Goal: Use online tool/utility: Utilize a website feature to perform a specific function

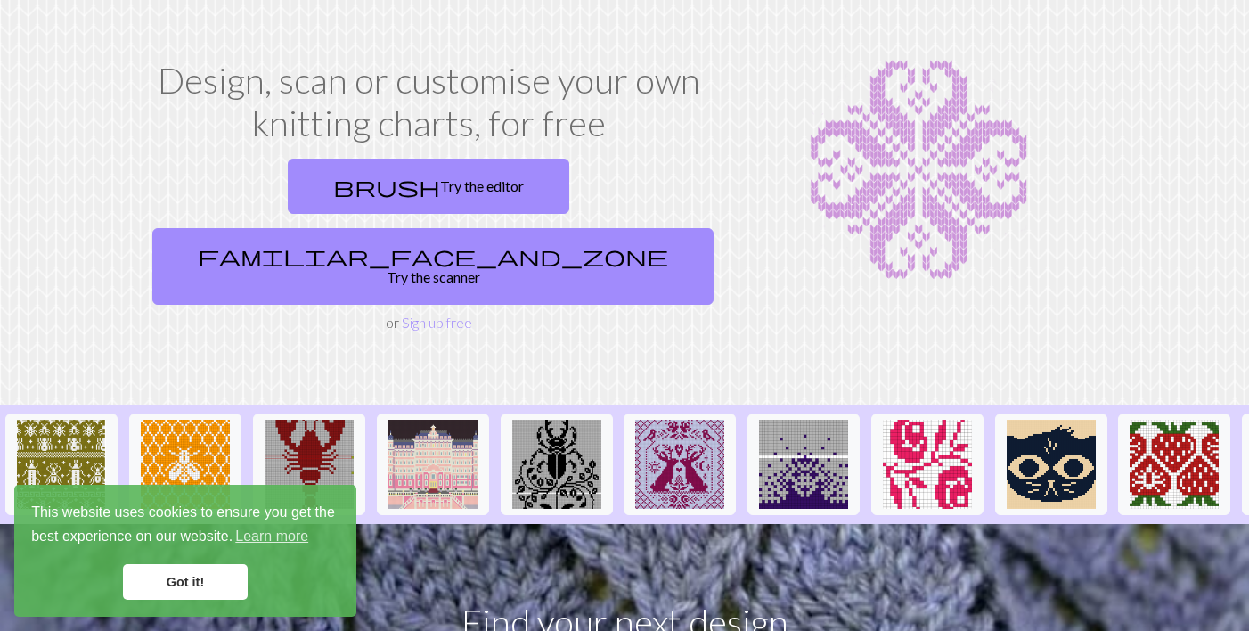
scroll to position [65, 0]
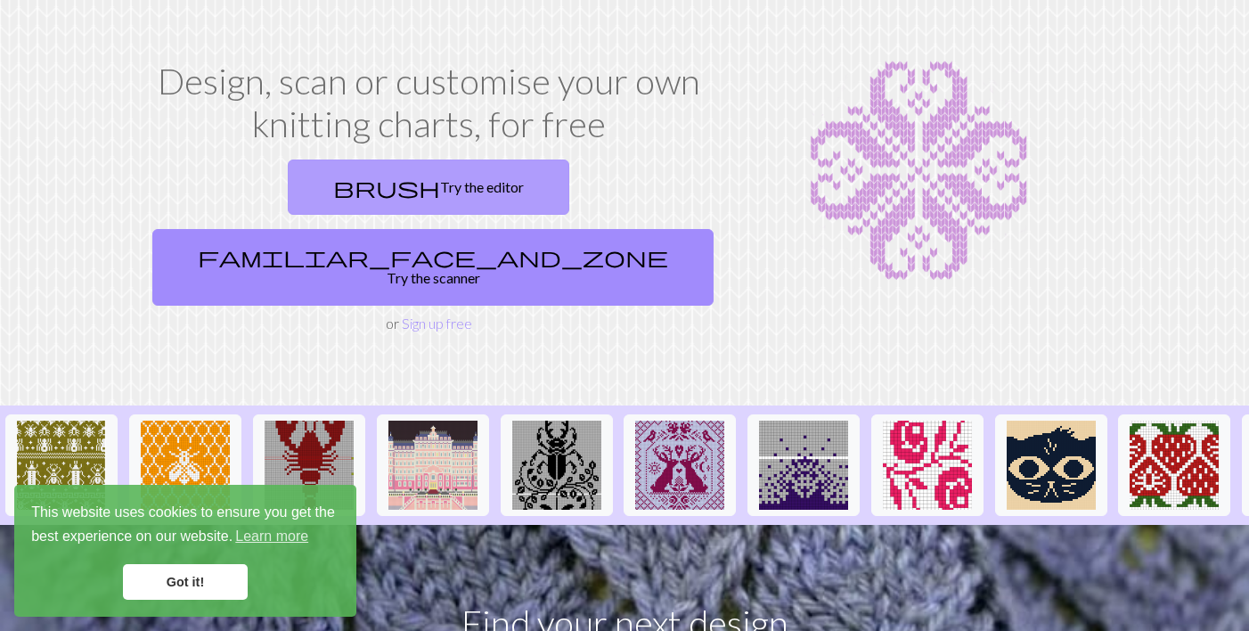
click at [319, 190] on link "brush Try the editor" at bounding box center [429, 187] width 282 height 55
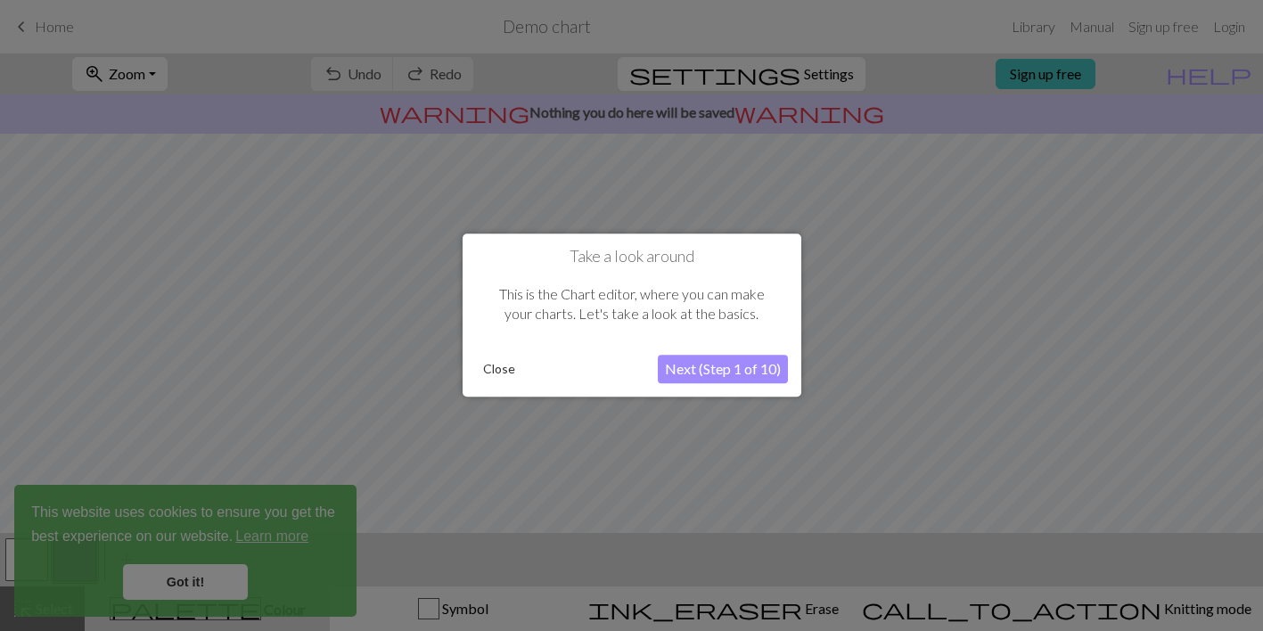
click at [733, 359] on button "Next (Step 1 of 10)" at bounding box center [723, 370] width 130 height 29
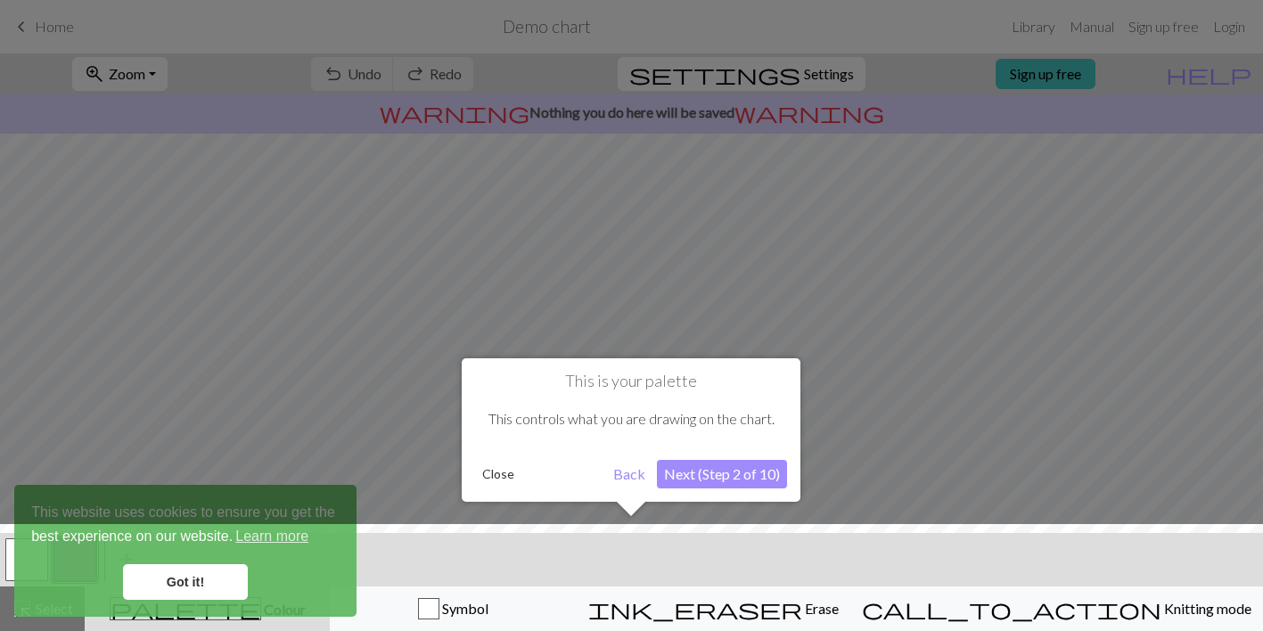
click at [729, 478] on button "Next (Step 2 of 10)" at bounding box center [722, 474] width 130 height 29
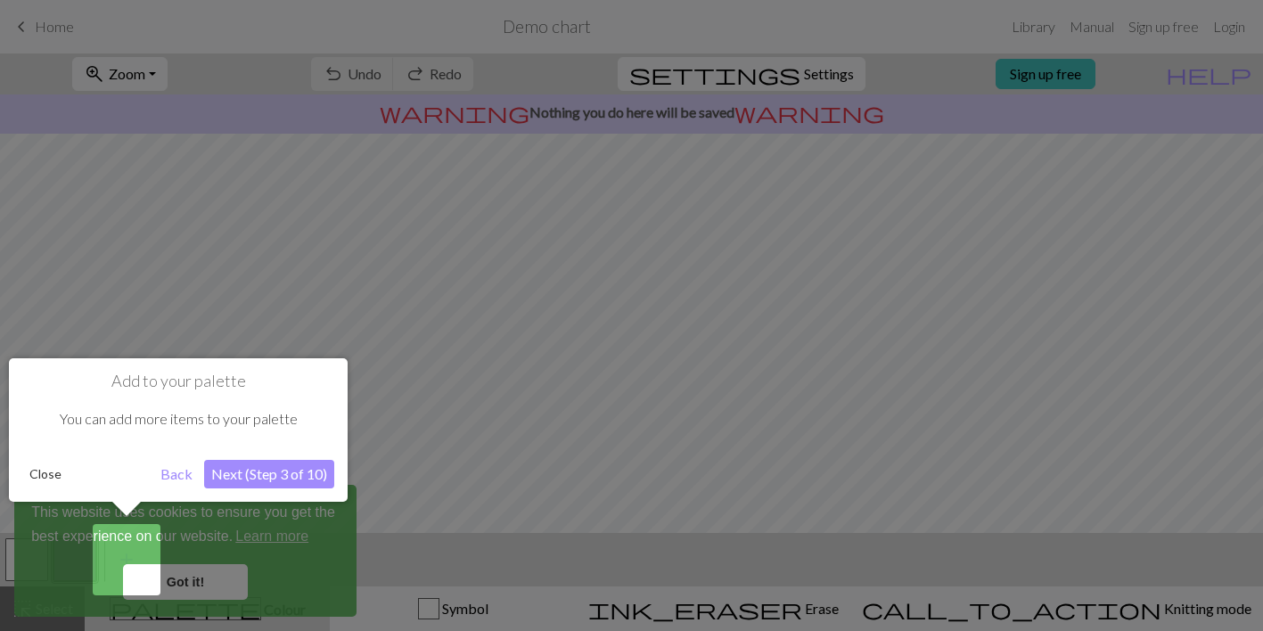
click at [281, 477] on button "Next (Step 3 of 10)" at bounding box center [269, 474] width 130 height 29
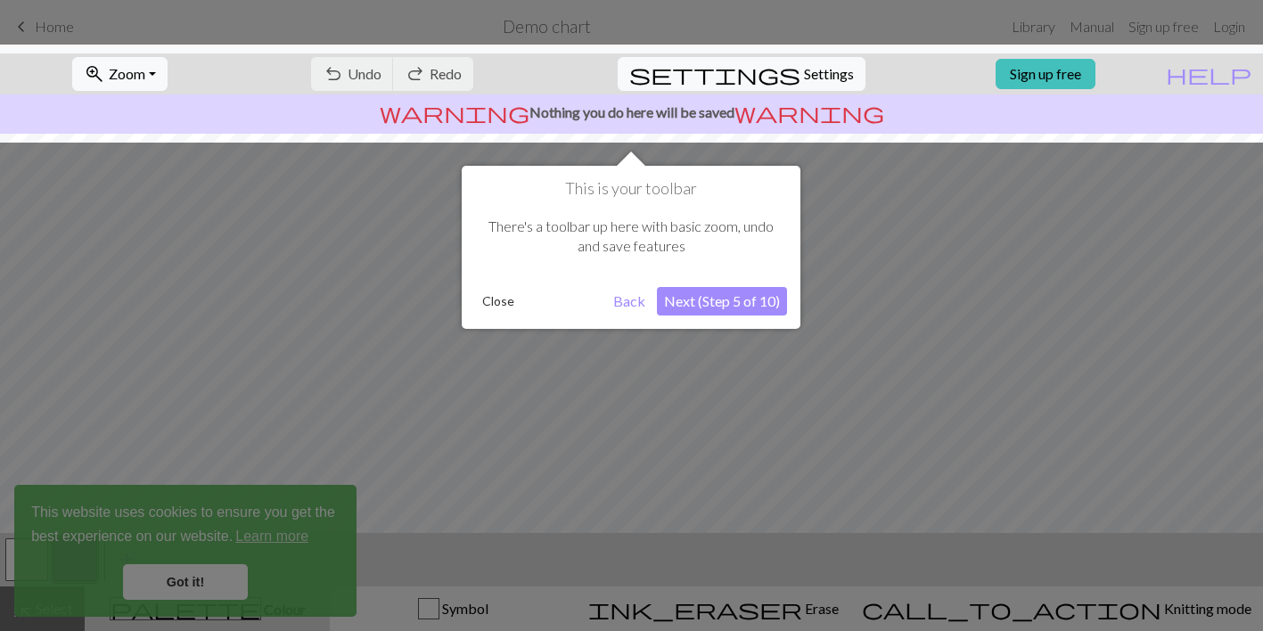
click at [684, 288] on button "Next (Step 5 of 10)" at bounding box center [722, 301] width 130 height 29
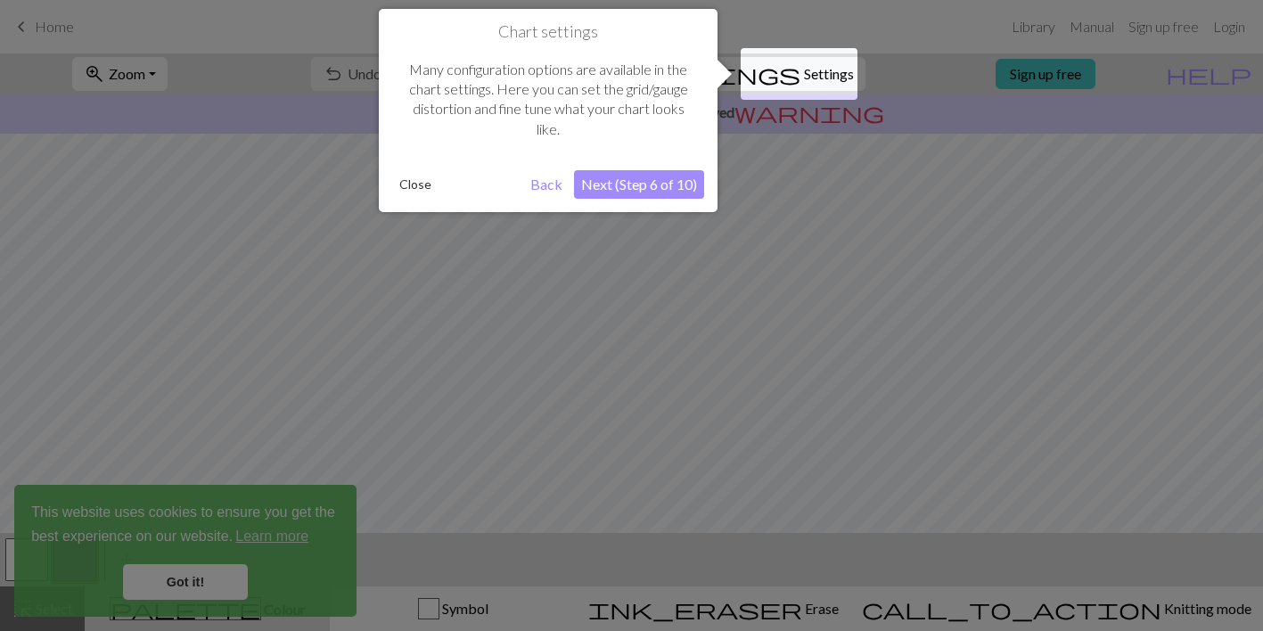
click at [675, 184] on button "Next (Step 6 of 10)" at bounding box center [639, 184] width 130 height 29
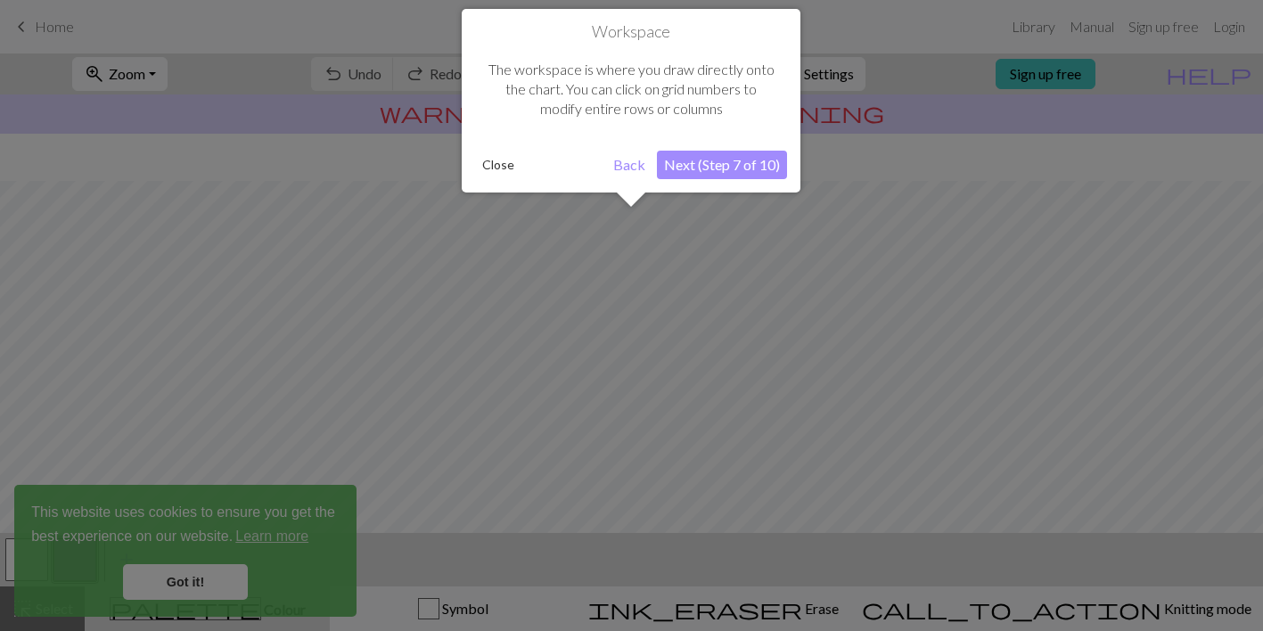
scroll to position [107, 0]
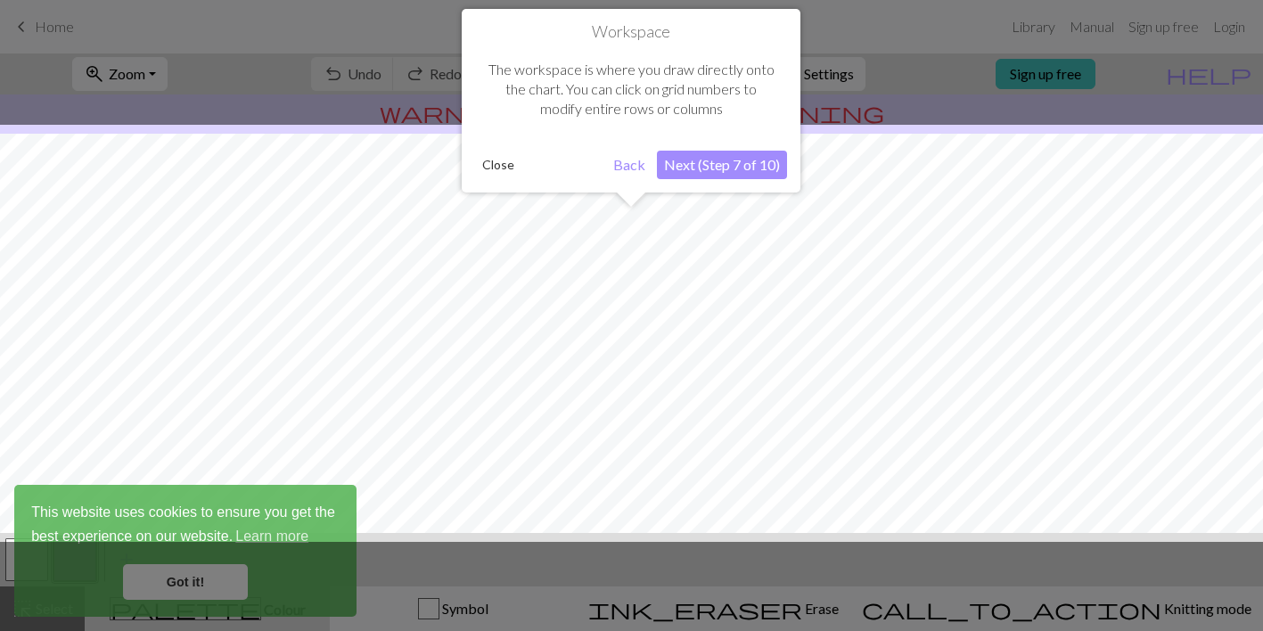
click at [720, 167] on button "Next (Step 7 of 10)" at bounding box center [722, 165] width 130 height 29
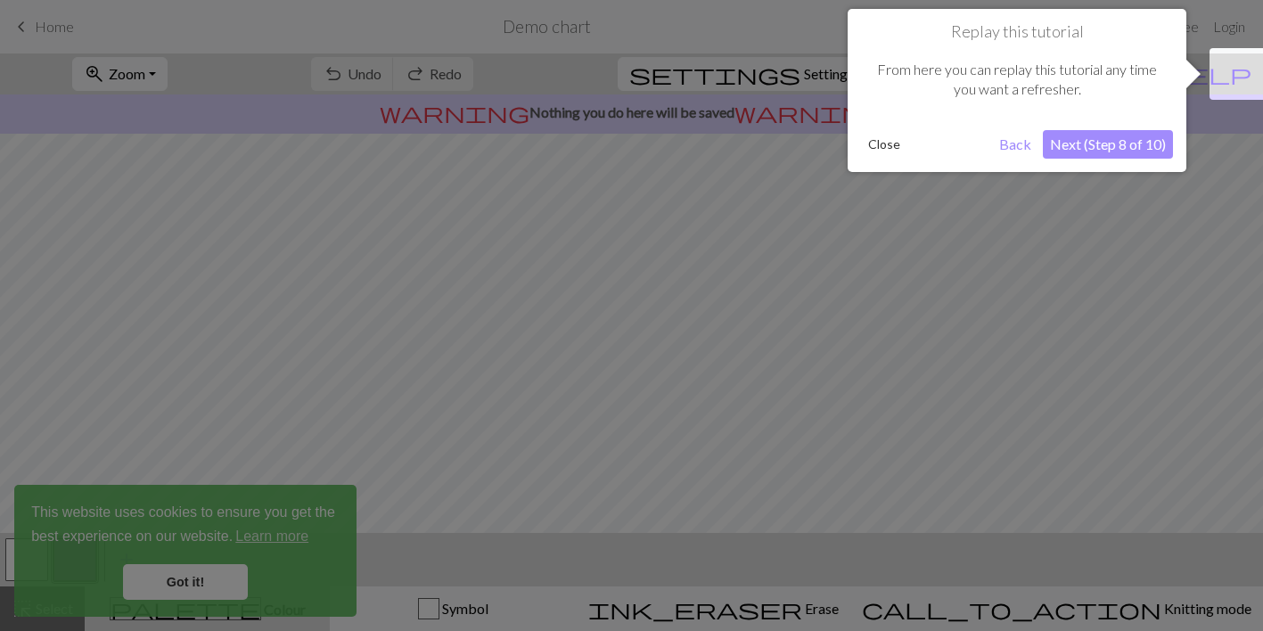
click at [1092, 143] on button "Next (Step 8 of 10)" at bounding box center [1108, 144] width 130 height 29
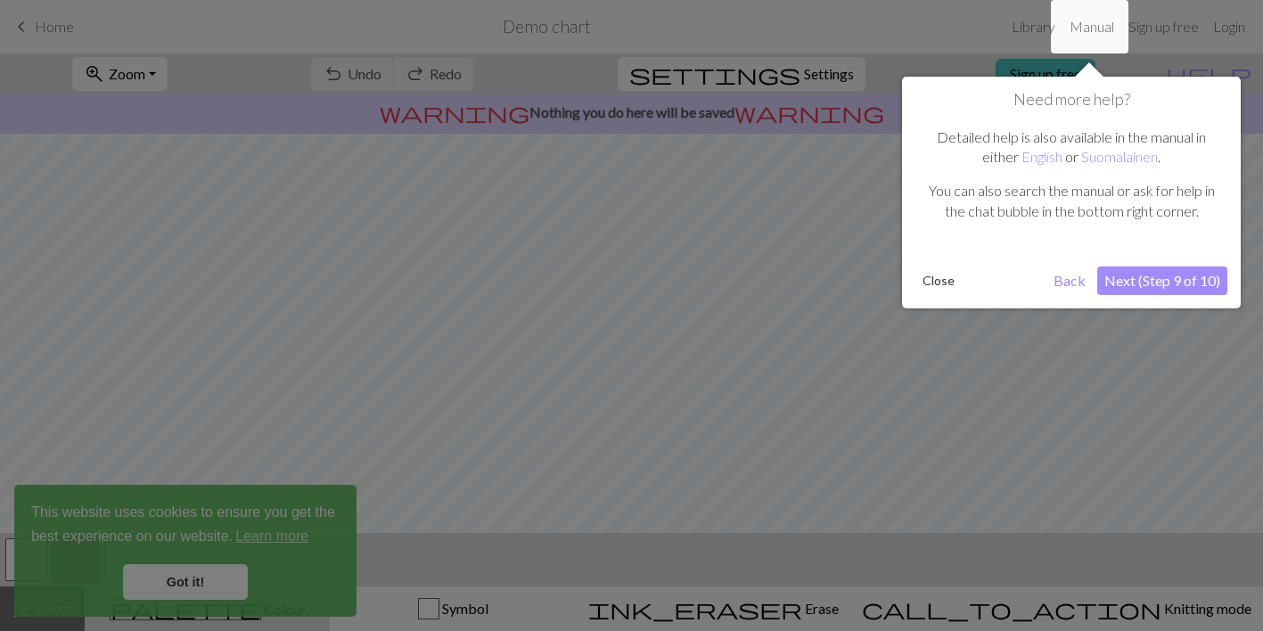
click at [1114, 285] on button "Next (Step 9 of 10)" at bounding box center [1162, 280] width 130 height 29
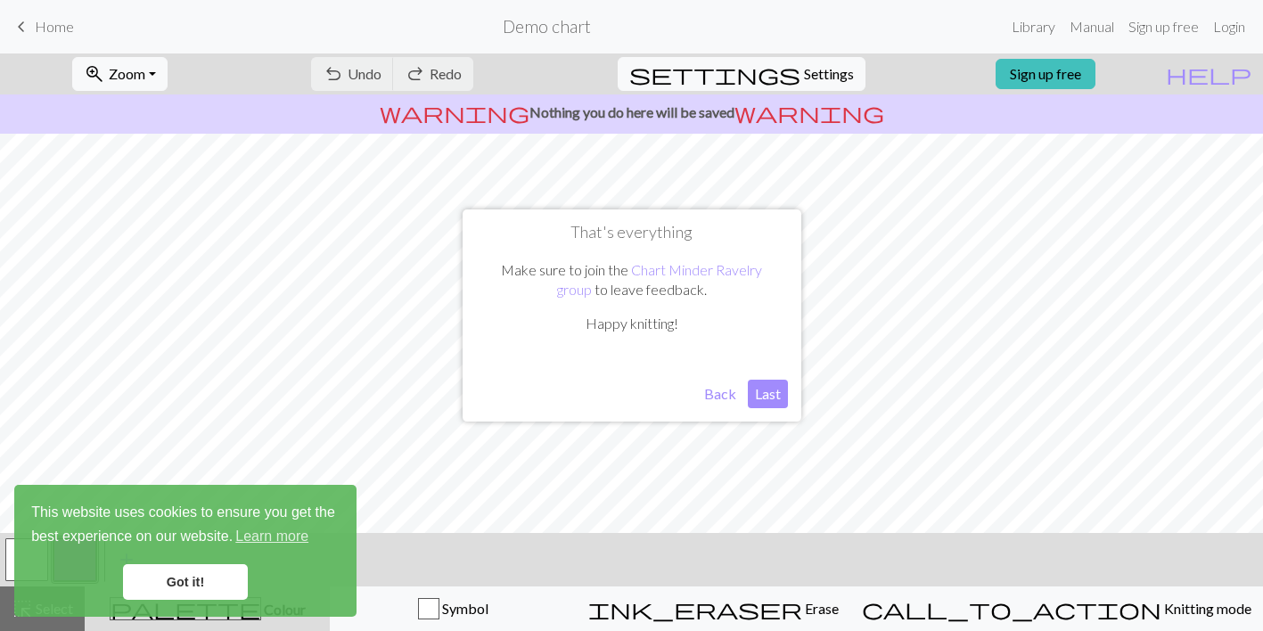
click at [757, 387] on button "Last" at bounding box center [768, 394] width 40 height 29
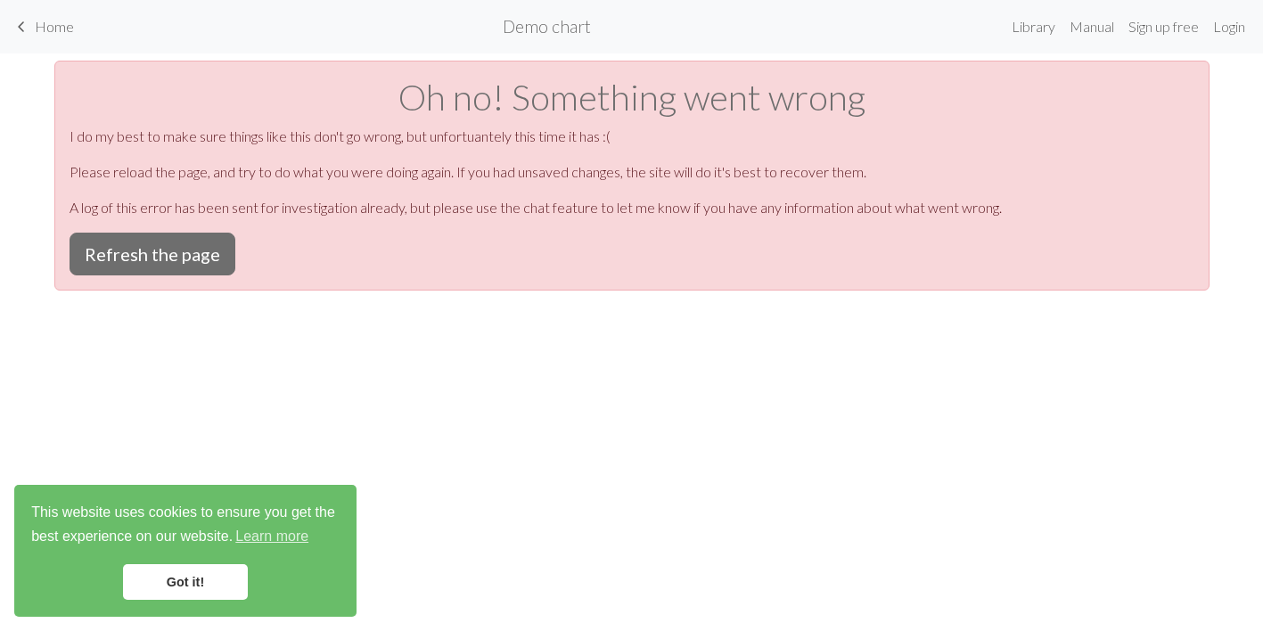
scroll to position [0, 0]
click at [138, 254] on button "Refresh the page" at bounding box center [153, 254] width 166 height 43
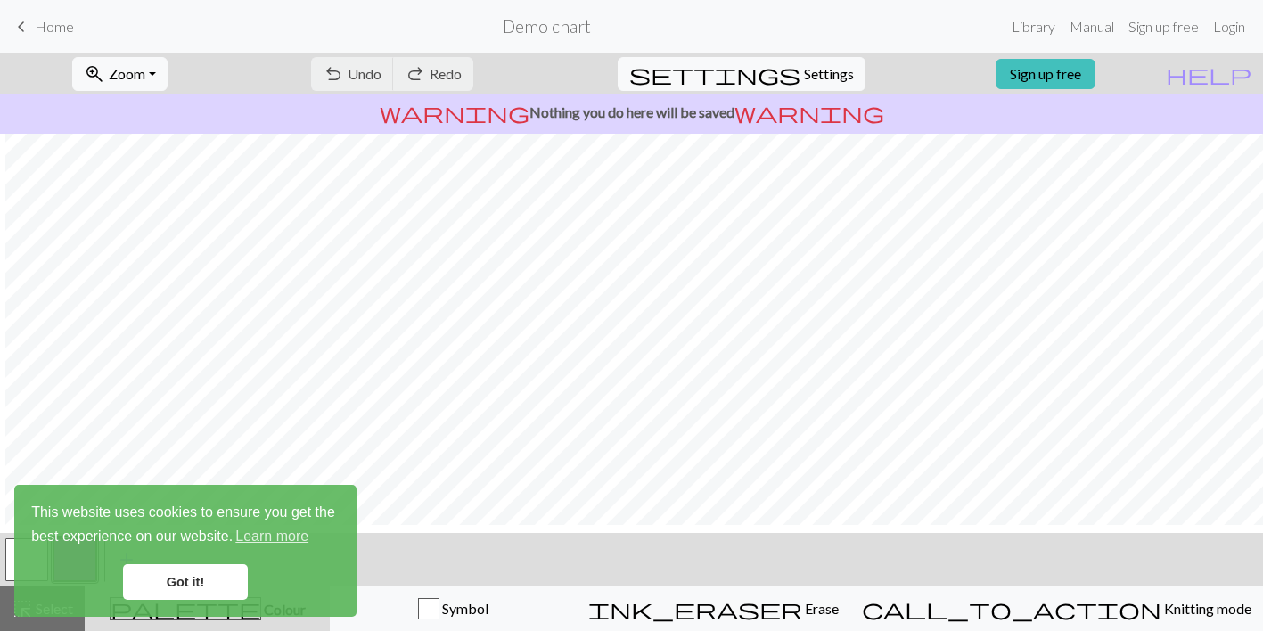
scroll to position [174, 4]
click at [201, 564] on link "Got it!" at bounding box center [185, 582] width 125 height 36
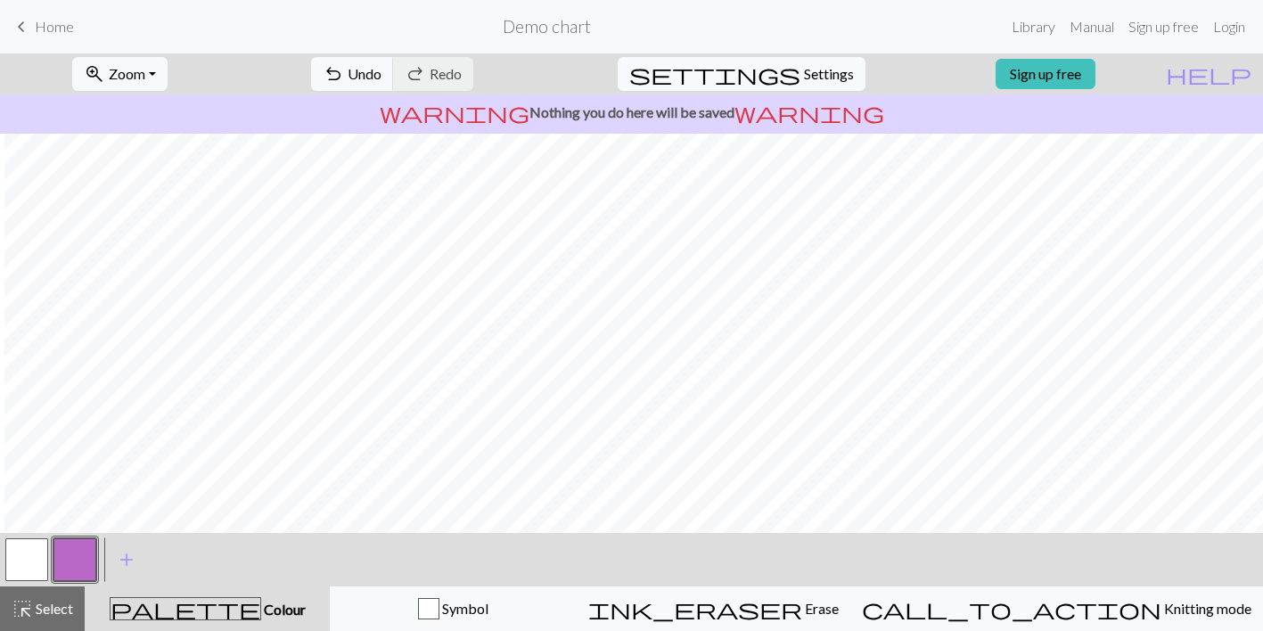
click at [78, 553] on button "button" at bounding box center [74, 559] width 43 height 43
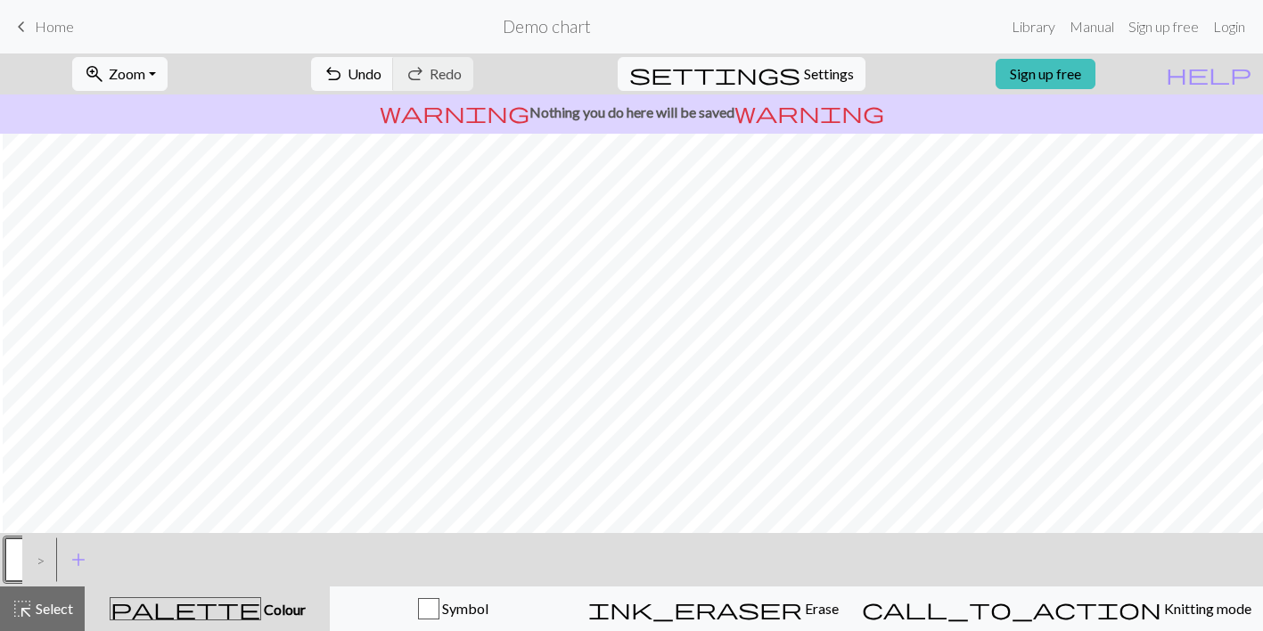
scroll to position [0, 0]
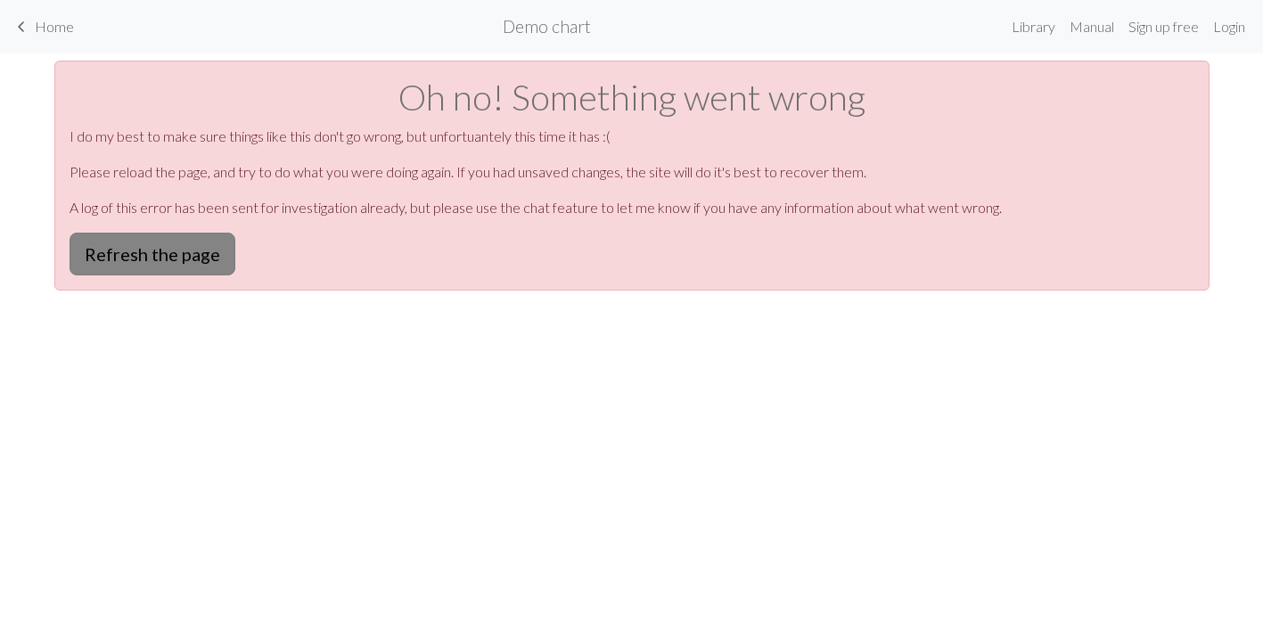
click at [147, 256] on button "Refresh the page" at bounding box center [153, 254] width 166 height 43
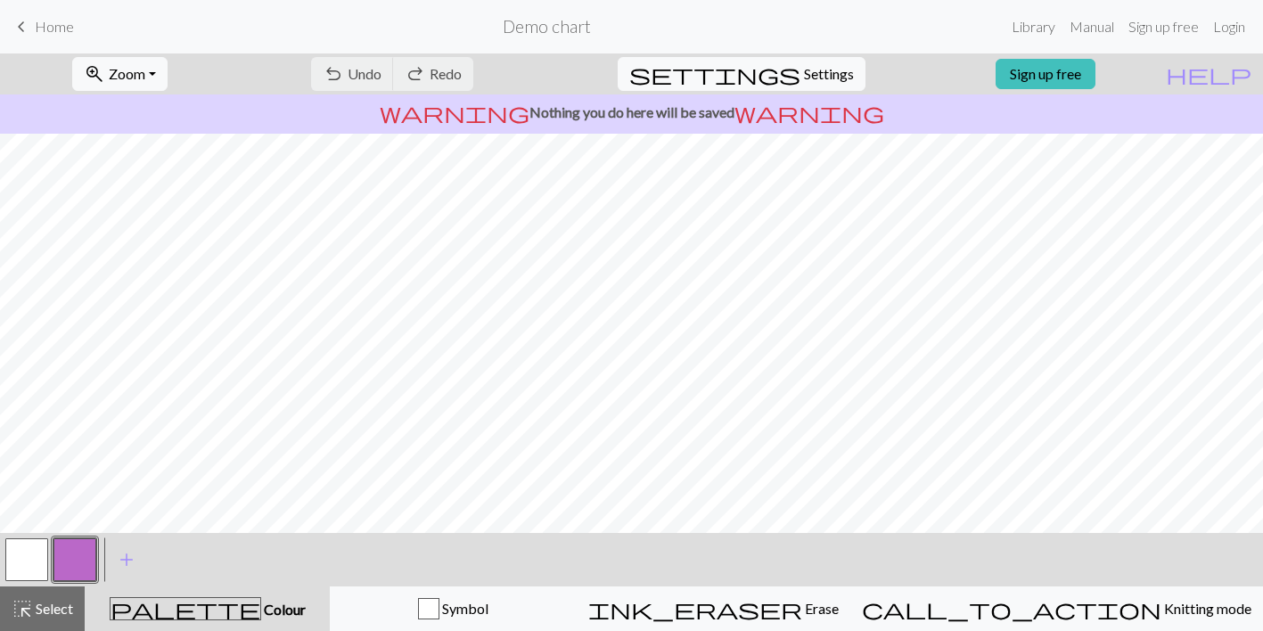
scroll to position [98, 0]
click at [88, 560] on button "button" at bounding box center [74, 559] width 43 height 43
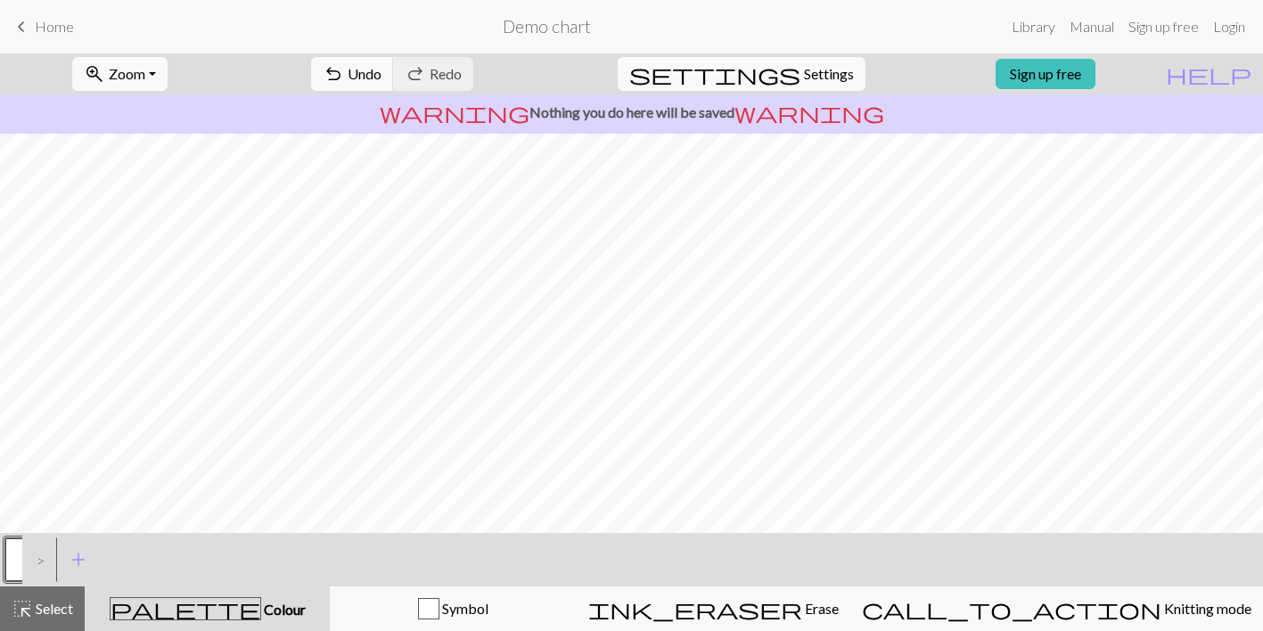
scroll to position [0, 0]
